Goal: Information Seeking & Learning: Learn about a topic

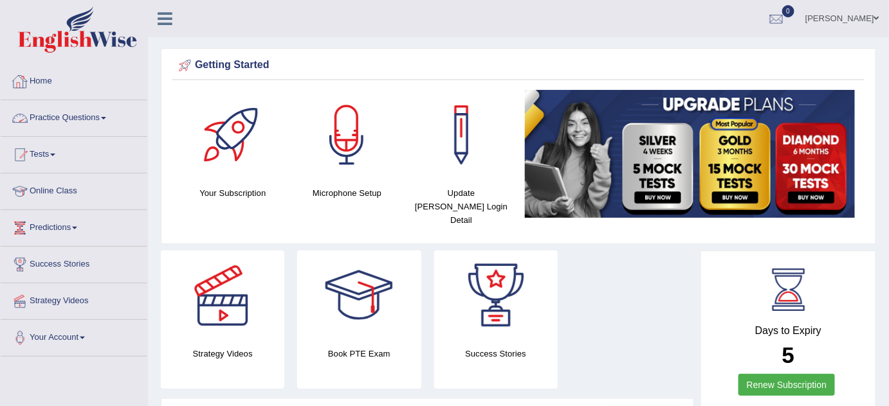
click at [96, 118] on link "Practice Questions" at bounding box center [74, 116] width 147 height 32
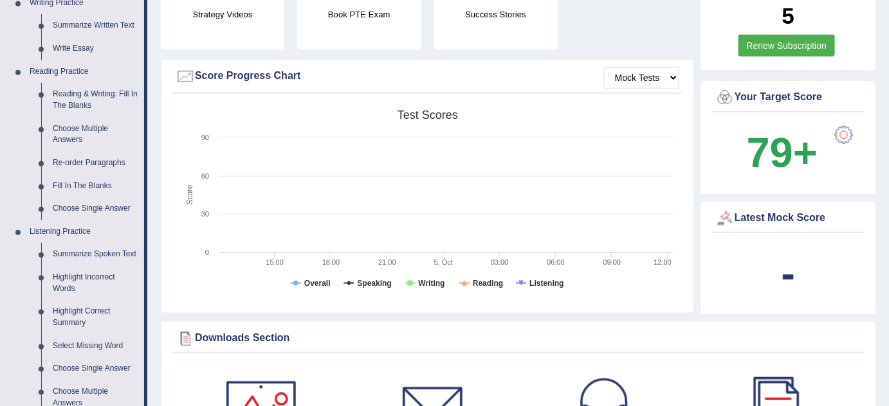
scroll to position [351, 0]
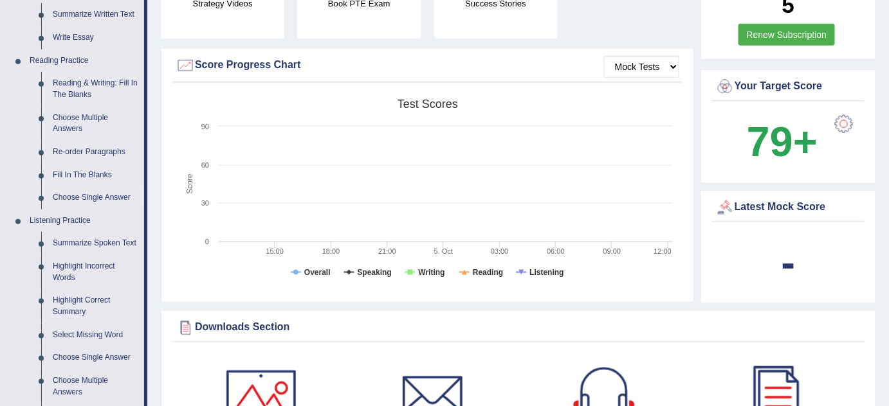
click at [93, 197] on link "Choose Single Answer" at bounding box center [95, 198] width 97 height 23
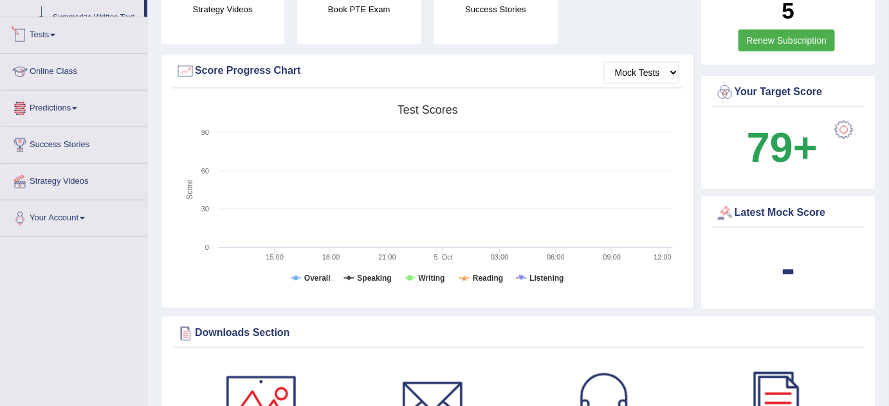
scroll to position [888, 0]
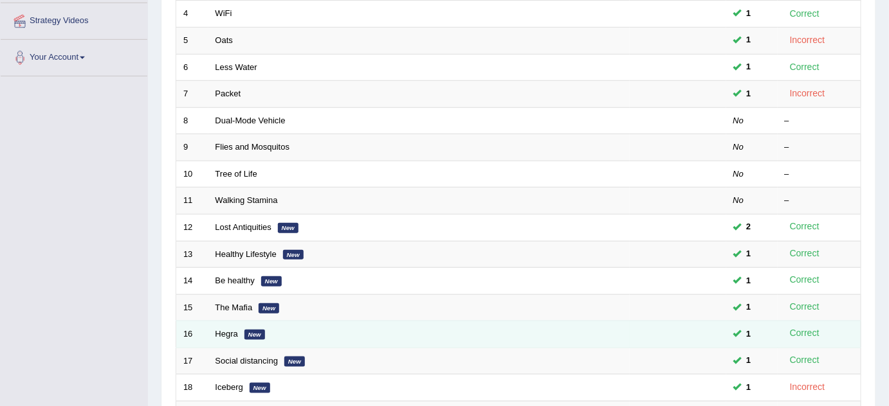
scroll to position [264, 0]
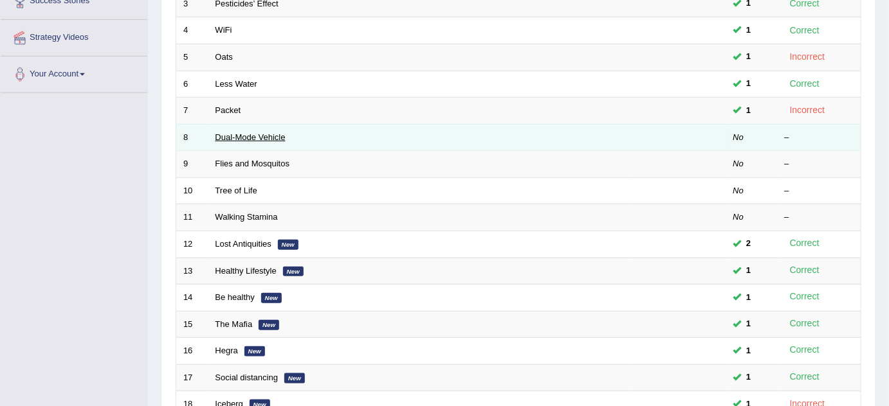
click at [243, 133] on link "Dual-Mode Vehicle" at bounding box center [250, 137] width 70 height 10
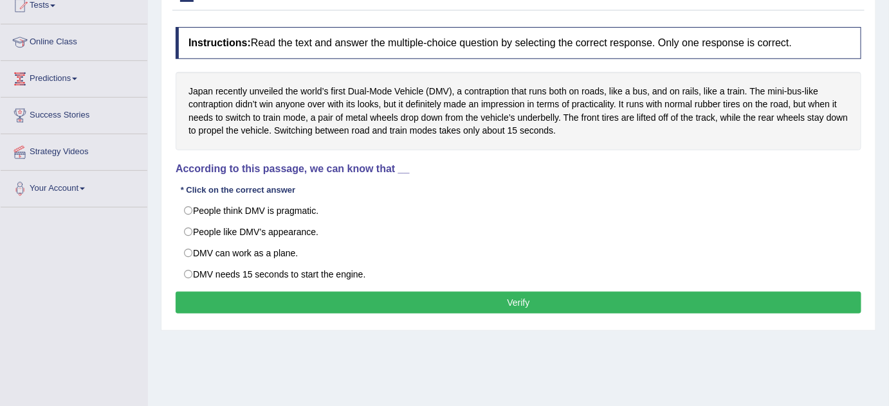
scroll to position [175, 0]
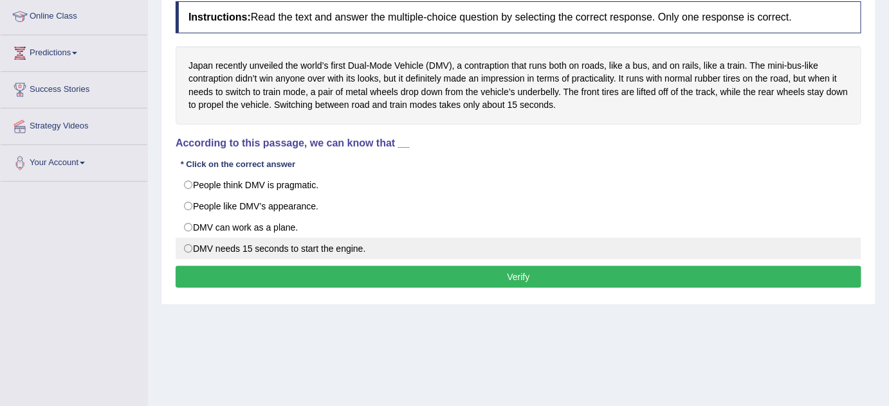
click at [190, 244] on label "DMV needs 15 seconds to start the engine." at bounding box center [519, 249] width 686 height 22
radio input "true"
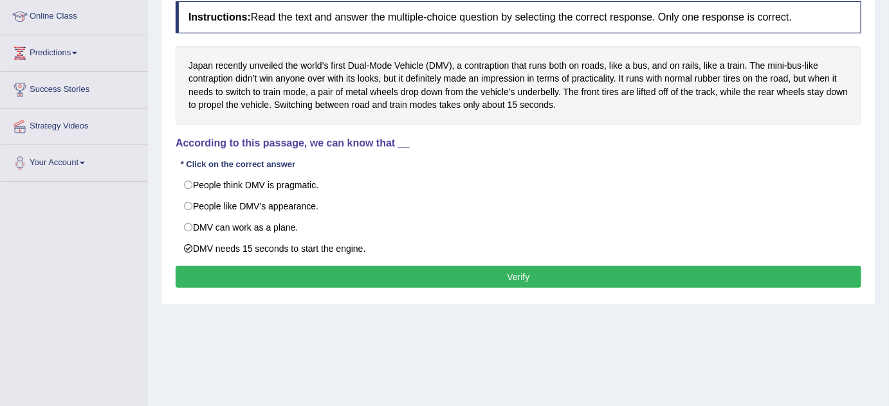
click at [237, 279] on button "Verify" at bounding box center [519, 277] width 686 height 22
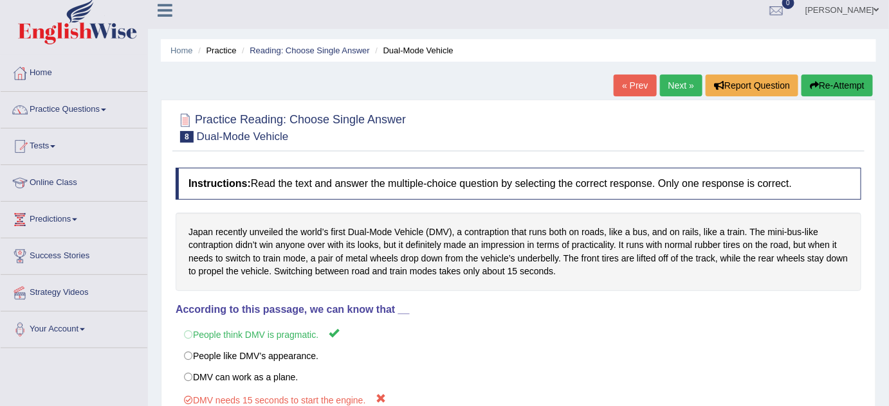
scroll to position [0, 0]
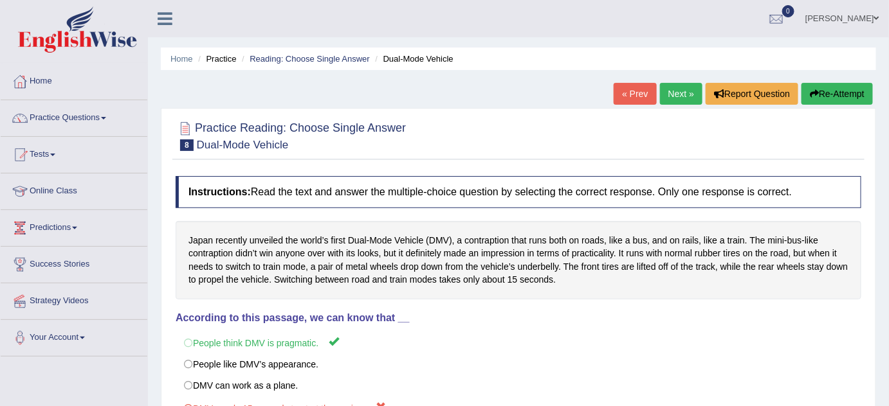
click at [677, 88] on link "Next »" at bounding box center [681, 94] width 42 height 22
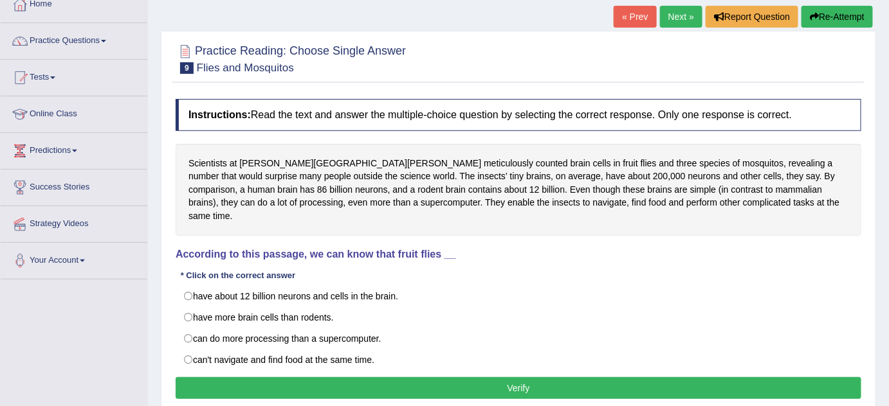
scroll to position [116, 0]
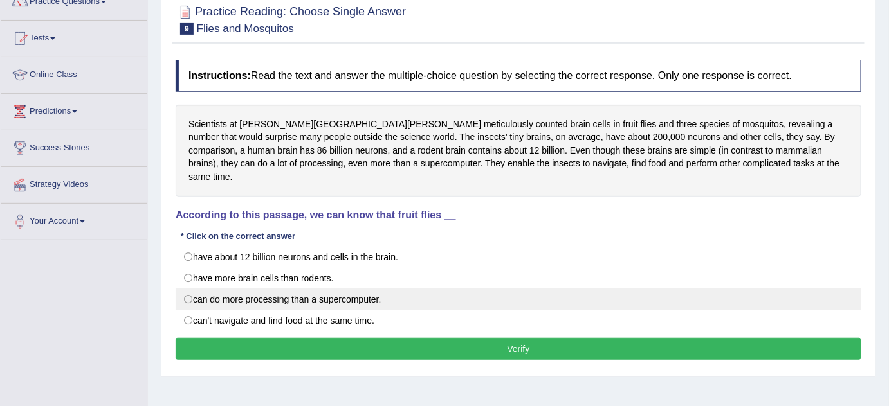
click at [201, 289] on label "can do more processing than a supercomputer." at bounding box center [519, 300] width 686 height 22
radio input "true"
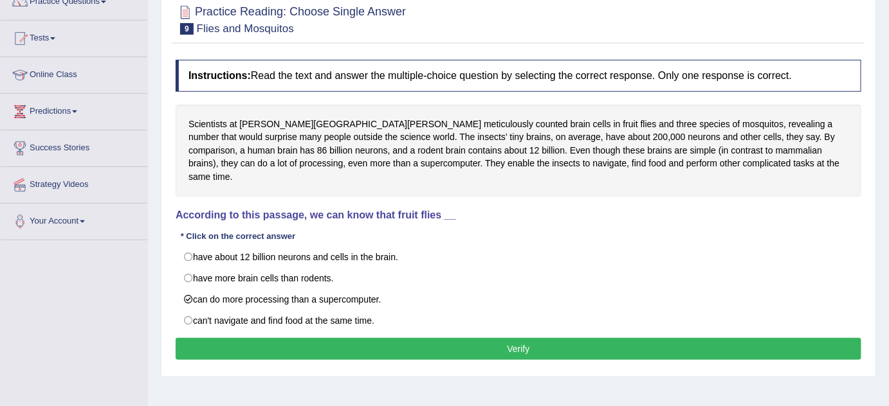
click at [302, 338] on button "Verify" at bounding box center [519, 349] width 686 height 22
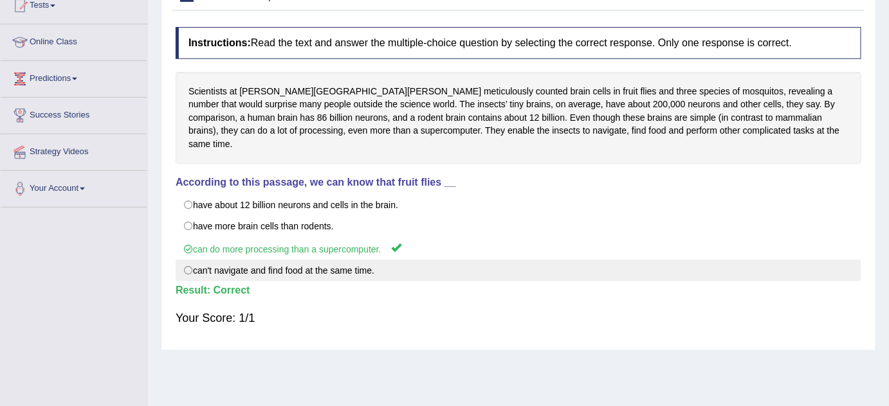
scroll to position [93, 0]
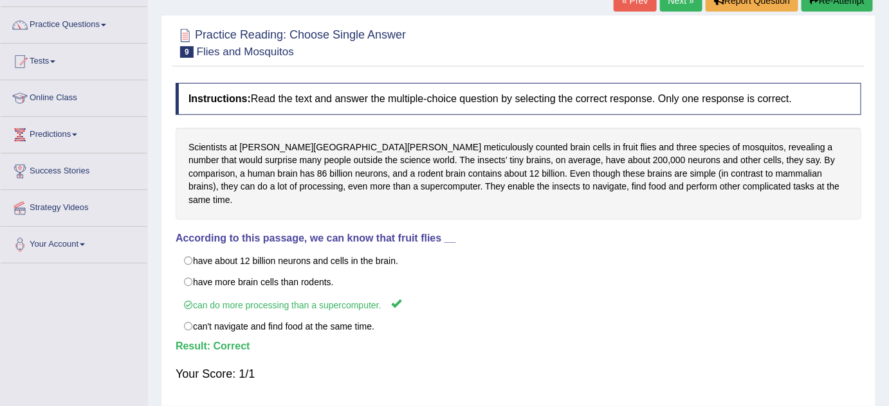
click at [688, 6] on link "Next »" at bounding box center [681, 1] width 42 height 22
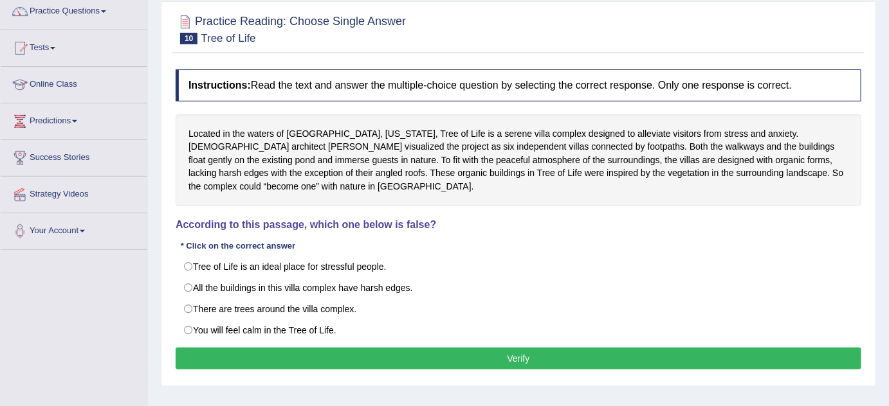
scroll to position [116, 0]
